Goal: Task Accomplishment & Management: Manage account settings

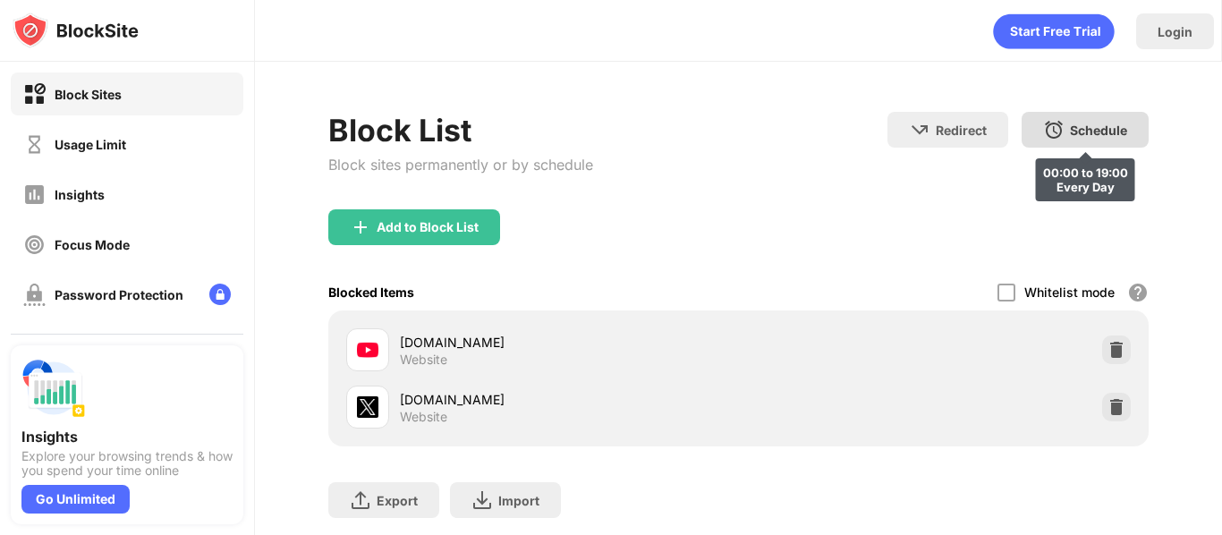
click at [1036, 125] on div "Schedule 00:00 to 19:00 Every Day" at bounding box center [1085, 130] width 127 height 36
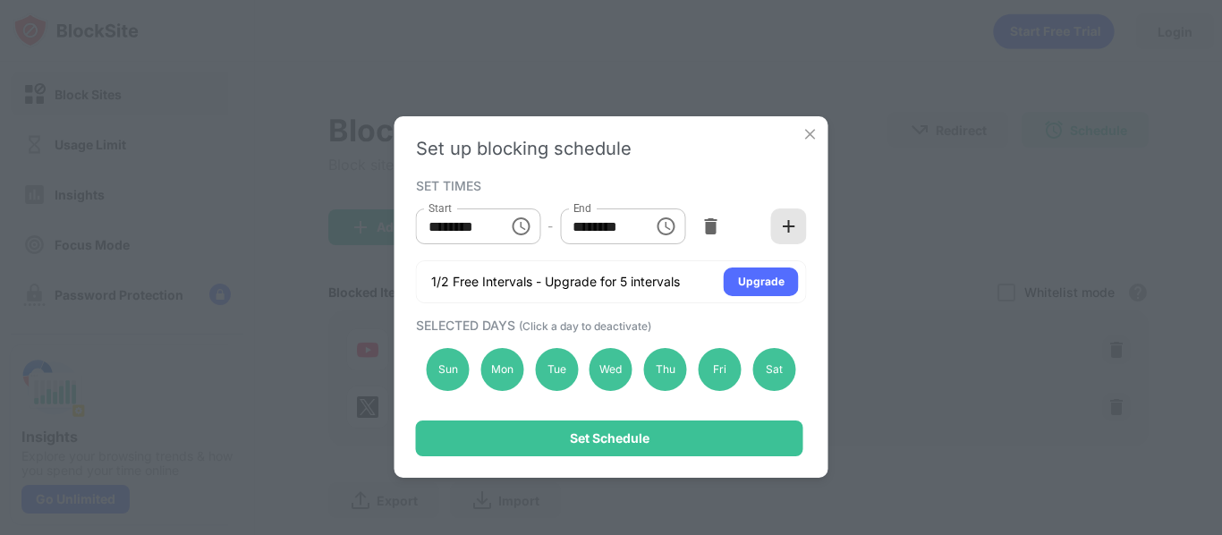
click at [798, 223] on div at bounding box center [789, 226] width 36 height 36
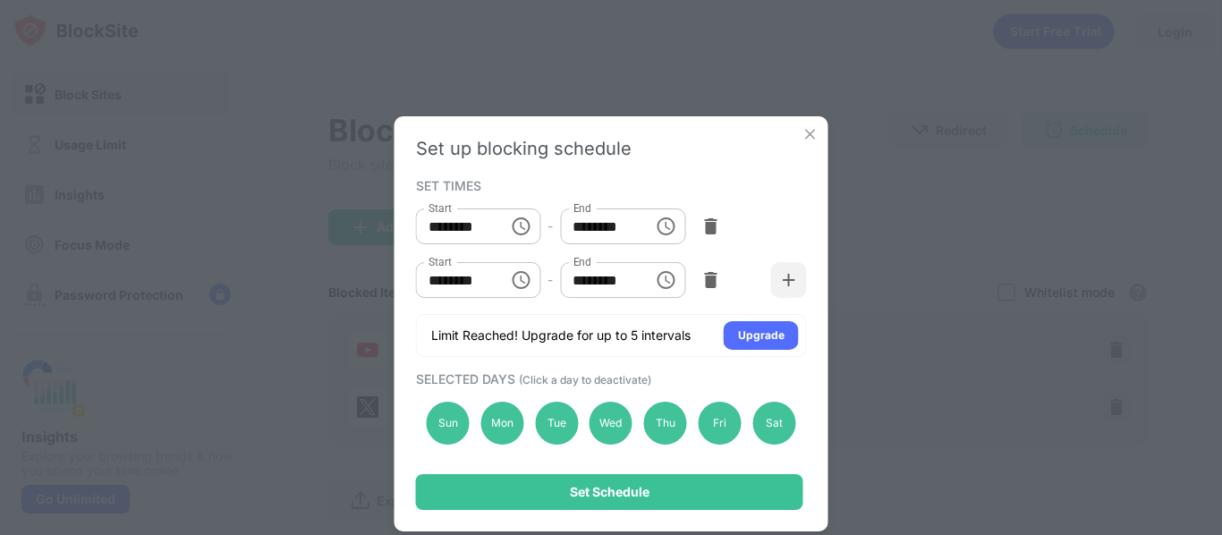
click at [518, 280] on icon "Choose time, selected time is 10:00 AM" at bounding box center [520, 279] width 21 height 21
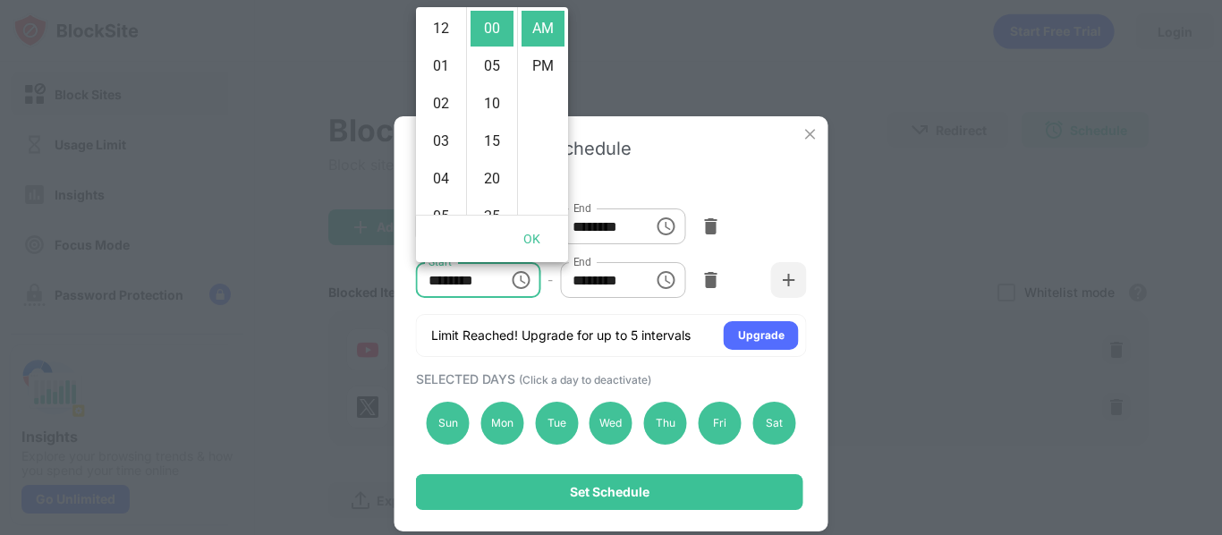
scroll to position [376, 0]
click at [437, 65] on li "11" at bounding box center [441, 66] width 43 height 36
click at [540, 66] on li "PM" at bounding box center [543, 66] width 43 height 36
type input "********"
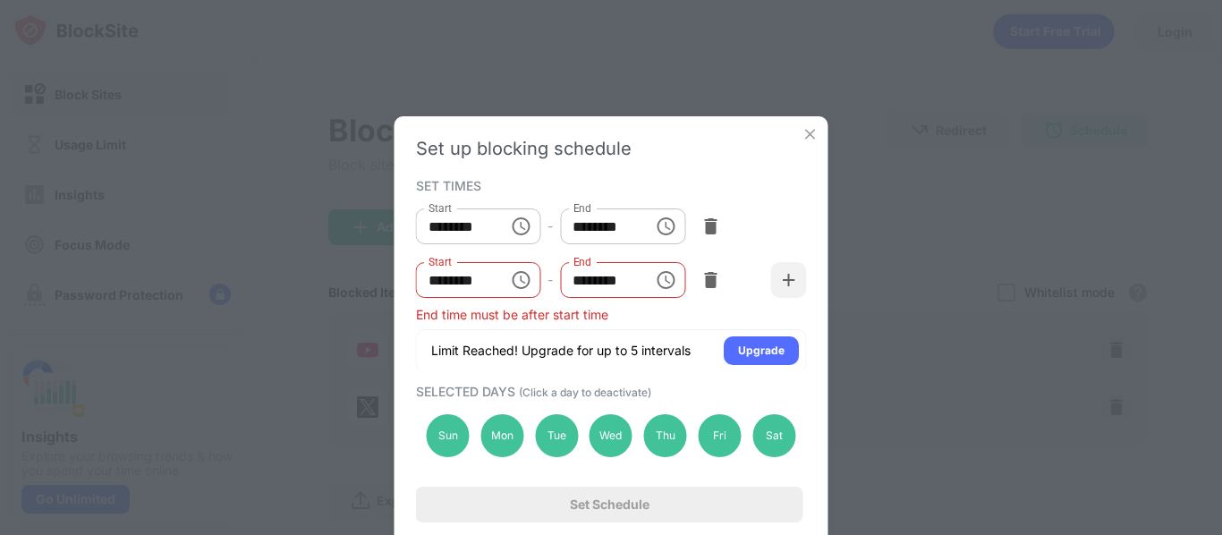
scroll to position [38, 0]
click at [667, 280] on icon "Choose time, selected time is 1:00 PM" at bounding box center [665, 279] width 21 height 21
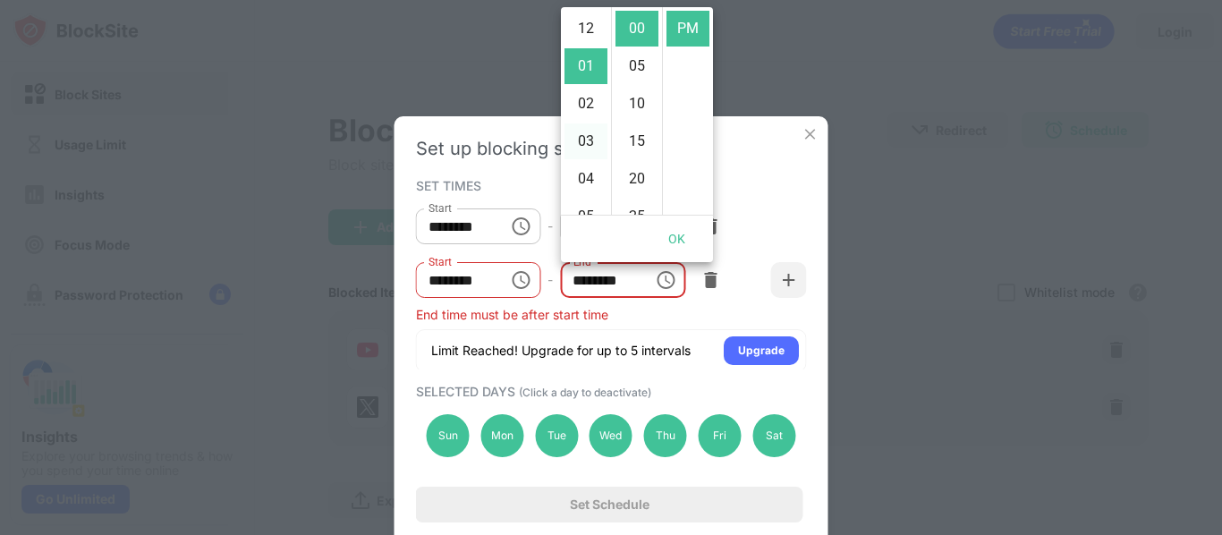
scroll to position [413, 0]
click at [598, 36] on li "11" at bounding box center [585, 29] width 43 height 36
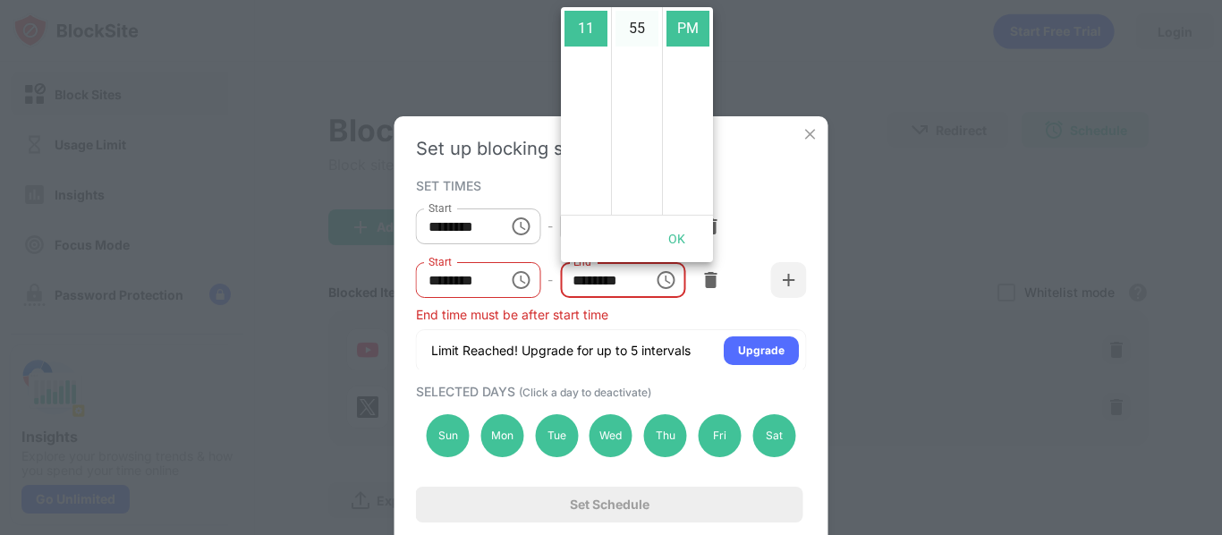
click at [634, 22] on li "55" at bounding box center [636, 29] width 43 height 36
type input "********"
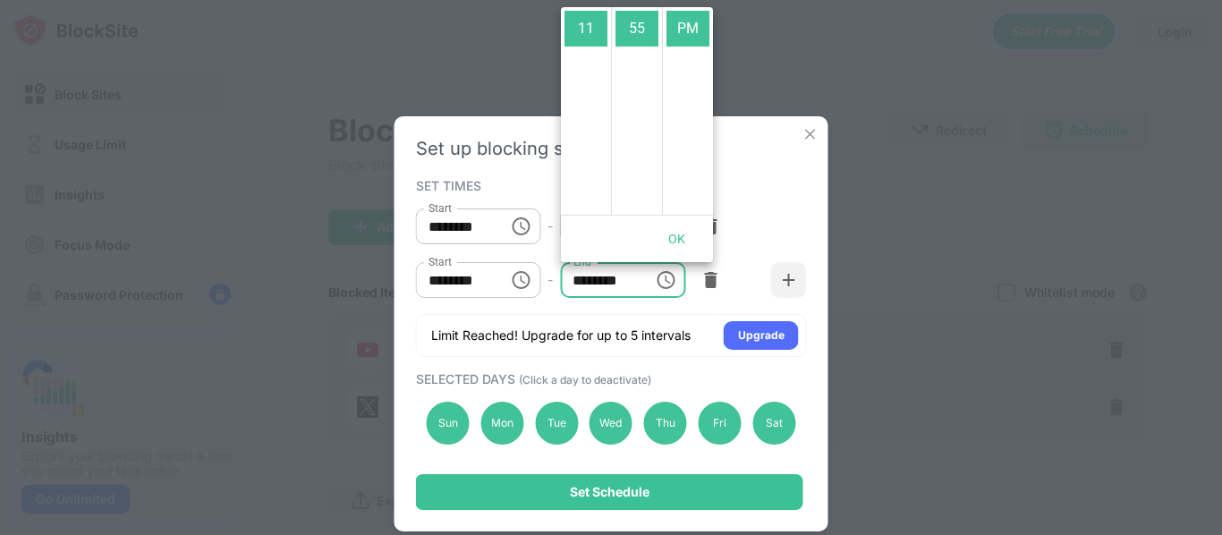
click at [678, 241] on button "OK" at bounding box center [677, 239] width 57 height 33
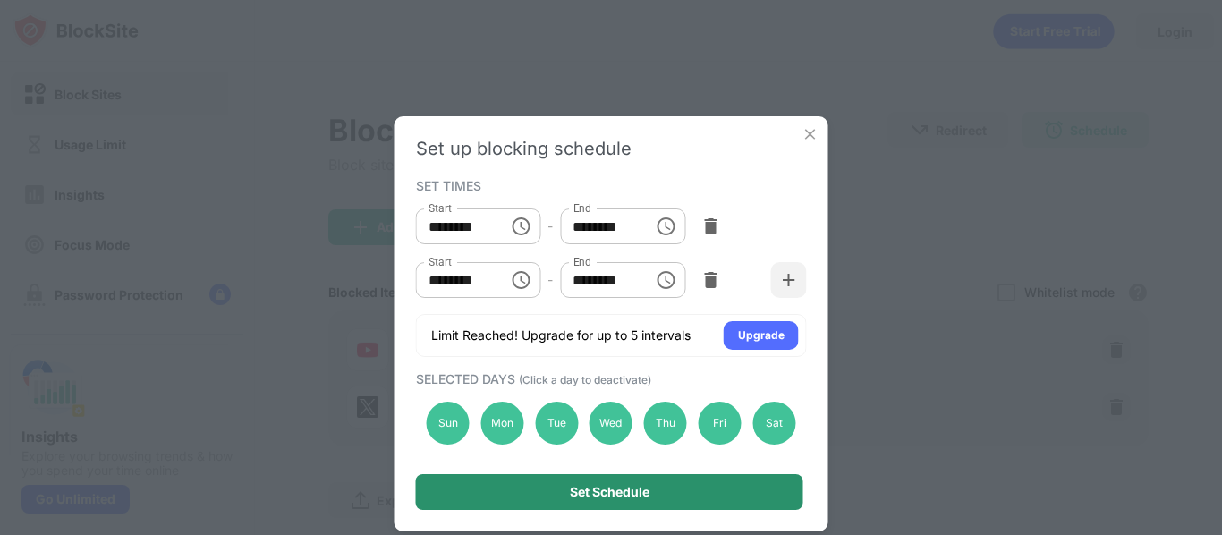
click at [608, 499] on div "Set Schedule" at bounding box center [609, 492] width 387 height 36
